Goal: Information Seeking & Learning: Find specific fact

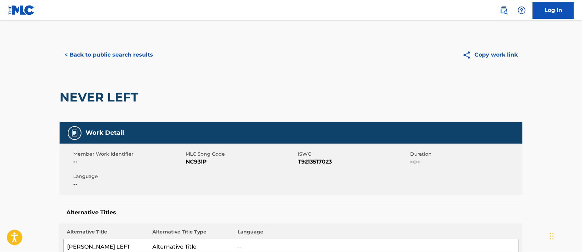
click at [127, 56] on button "< Back to public search results" at bounding box center [109, 54] width 98 height 17
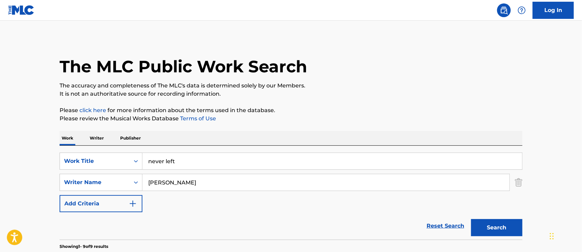
scroll to position [46, 0]
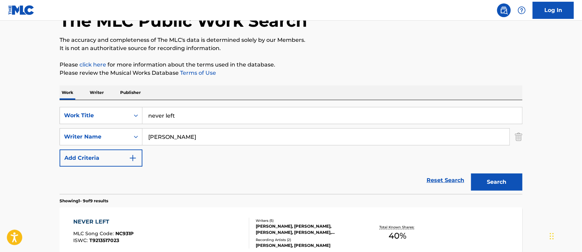
drag, startPoint x: 200, startPoint y: 116, endPoint x: 110, endPoint y: 89, distance: 94.0
click at [123, 112] on div "SearchWithCriteriaad744508-2f88-4939-b314-8029edc06434 Work Title never left" at bounding box center [291, 115] width 463 height 17
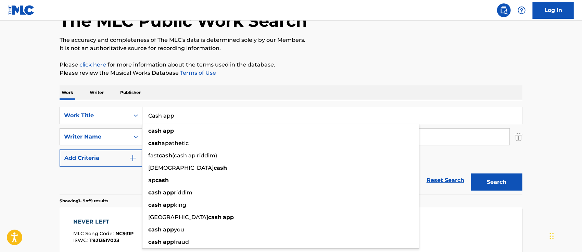
type input "Cash app"
click at [471, 173] on button "Search" at bounding box center [496, 181] width 51 height 17
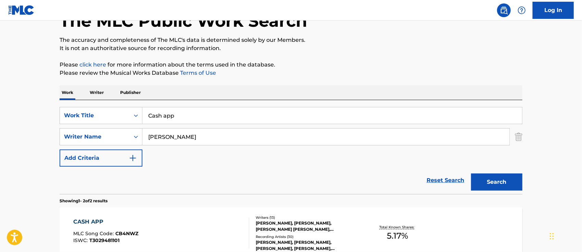
scroll to position [137, 0]
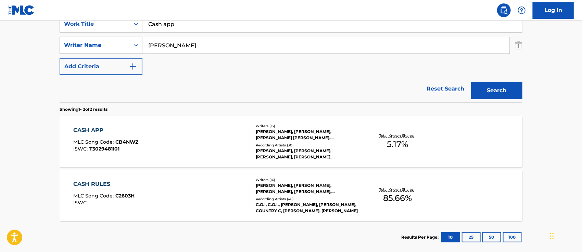
click at [96, 130] on div "CASH APP" at bounding box center [106, 130] width 65 height 8
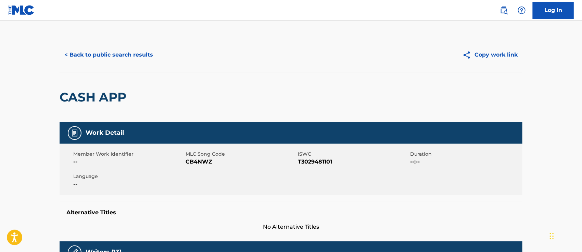
click at [126, 51] on button "< Back to public search results" at bounding box center [109, 54] width 98 height 17
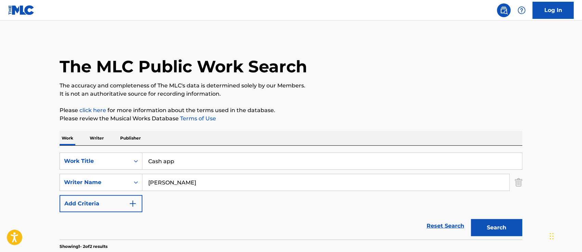
scroll to position [135, 0]
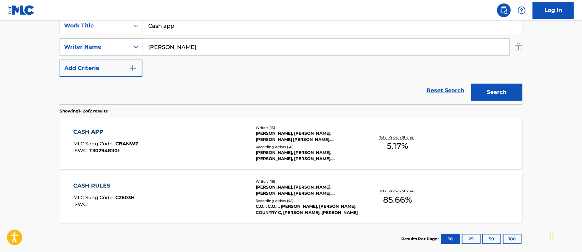
click at [188, 31] on input "Cash app" at bounding box center [332, 25] width 380 height 16
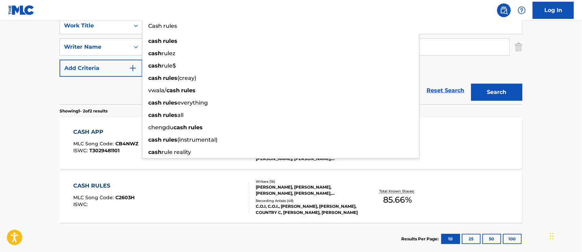
type input "Cash rules"
click at [471, 84] on button "Search" at bounding box center [496, 92] width 51 height 17
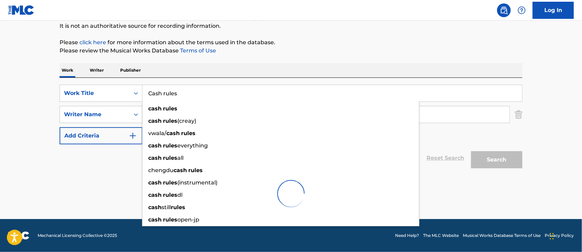
scroll to position [68, 0]
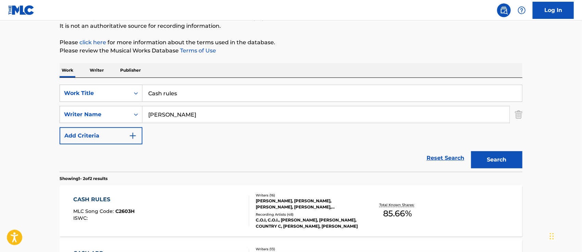
click at [483, 183] on section "CASH RULES MLC Song Code : C2603H ISWC : Writers ( 16 ) [PERSON_NAME], [PERSON_…" at bounding box center [291, 236] width 463 height 109
click at [102, 198] on div "CASH RULES" at bounding box center [104, 199] width 61 height 8
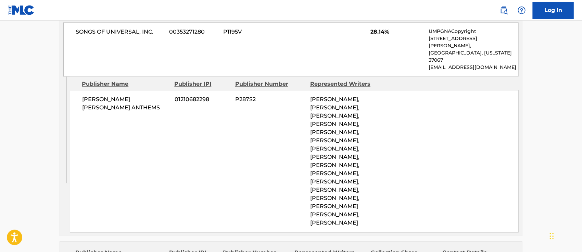
scroll to position [685, 0]
